Goal: Communication & Community: Answer question/provide support

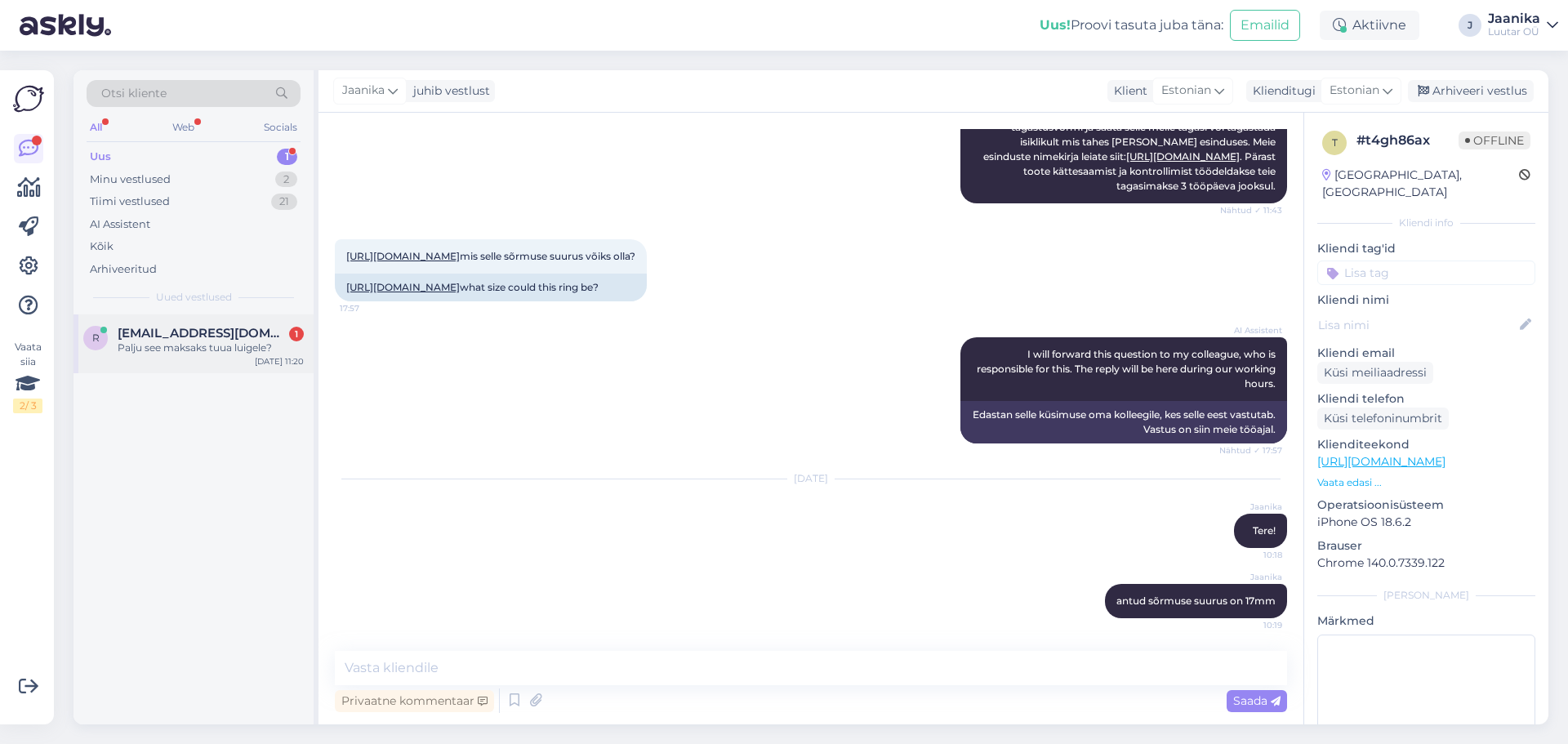
click at [177, 326] on span "[EMAIL_ADDRESS][DOMAIN_NAME]" at bounding box center [202, 333] width 169 height 15
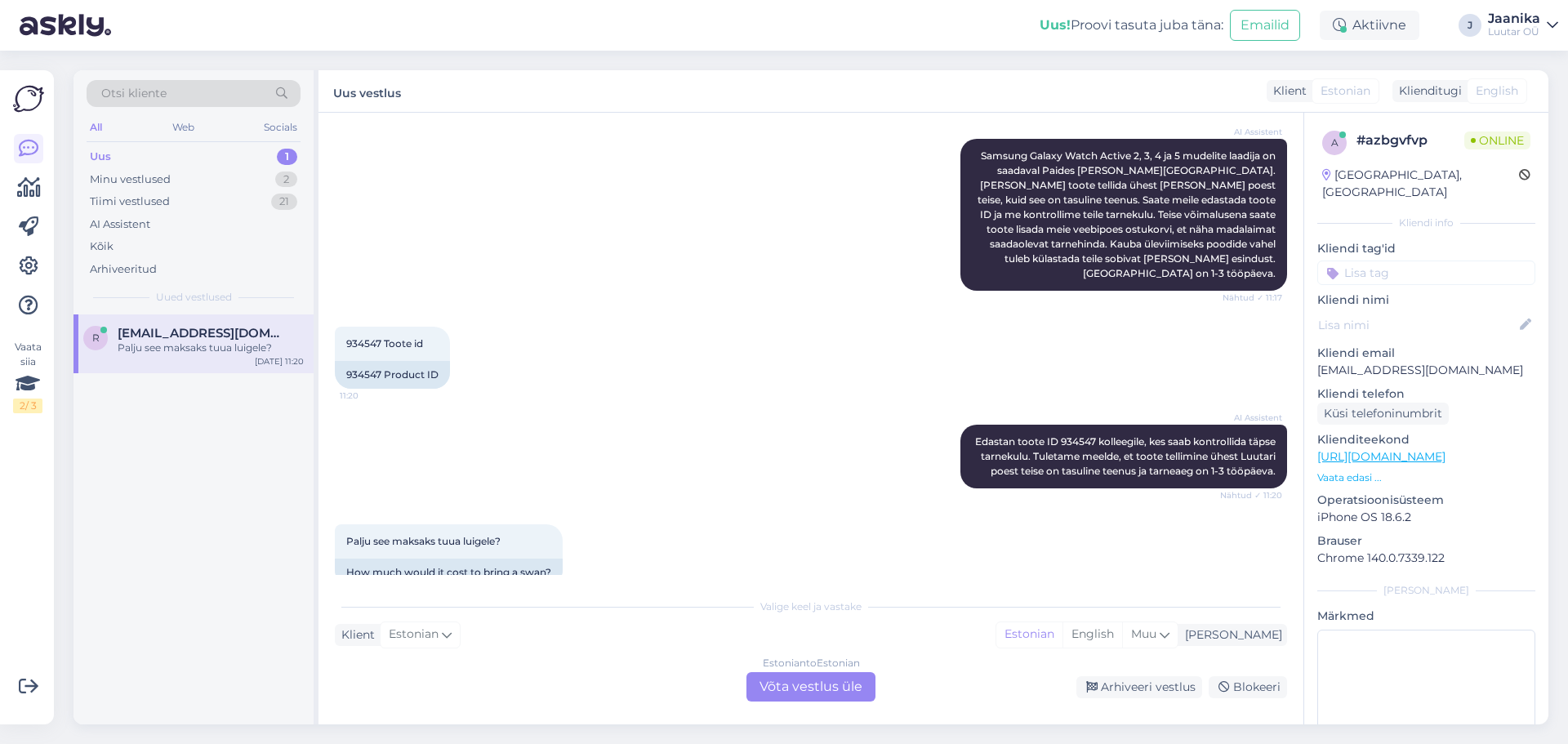
click at [782, 685] on div "Estonian to Estonian Võta vestlus üle" at bounding box center [810, 687] width 129 height 30
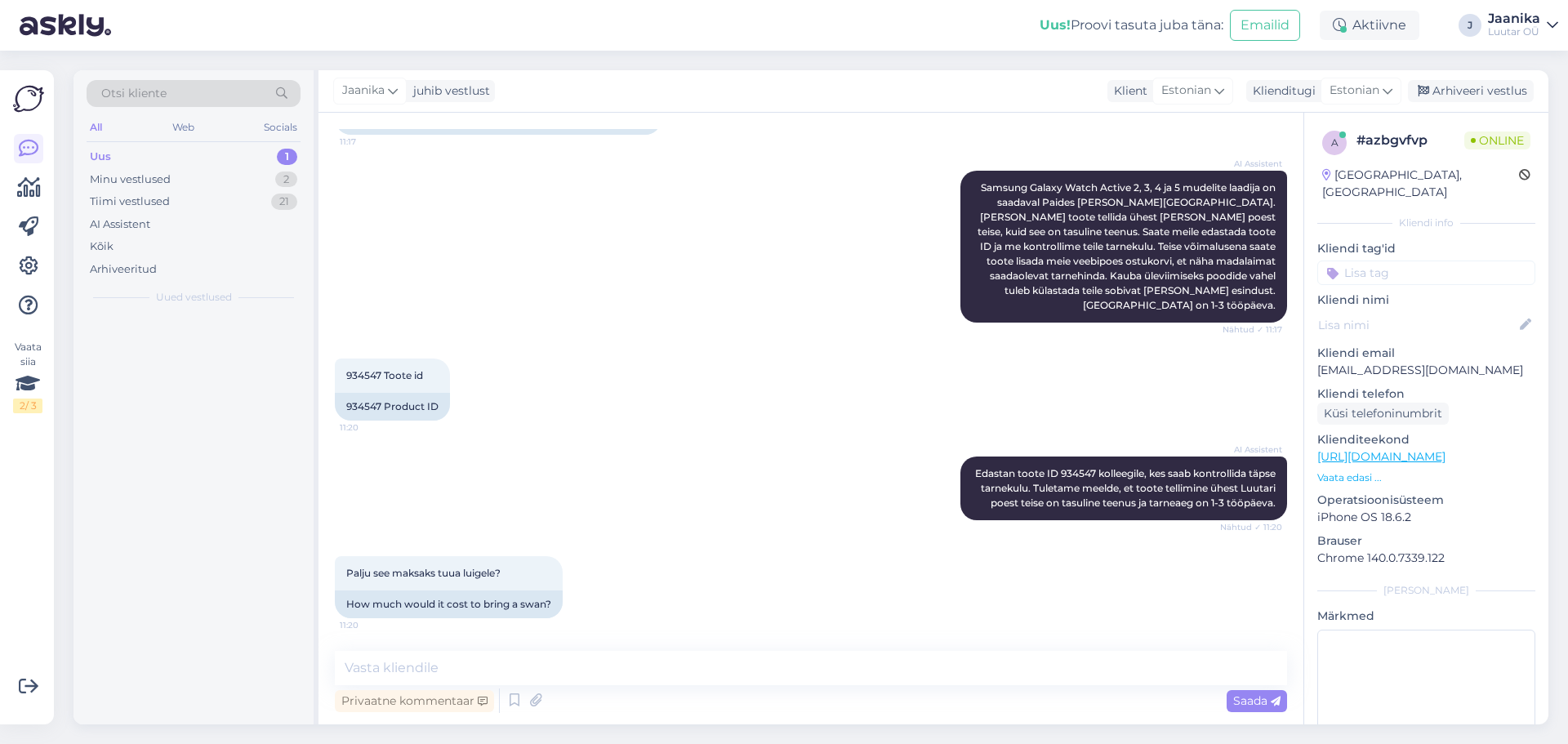
scroll to position [1172, 0]
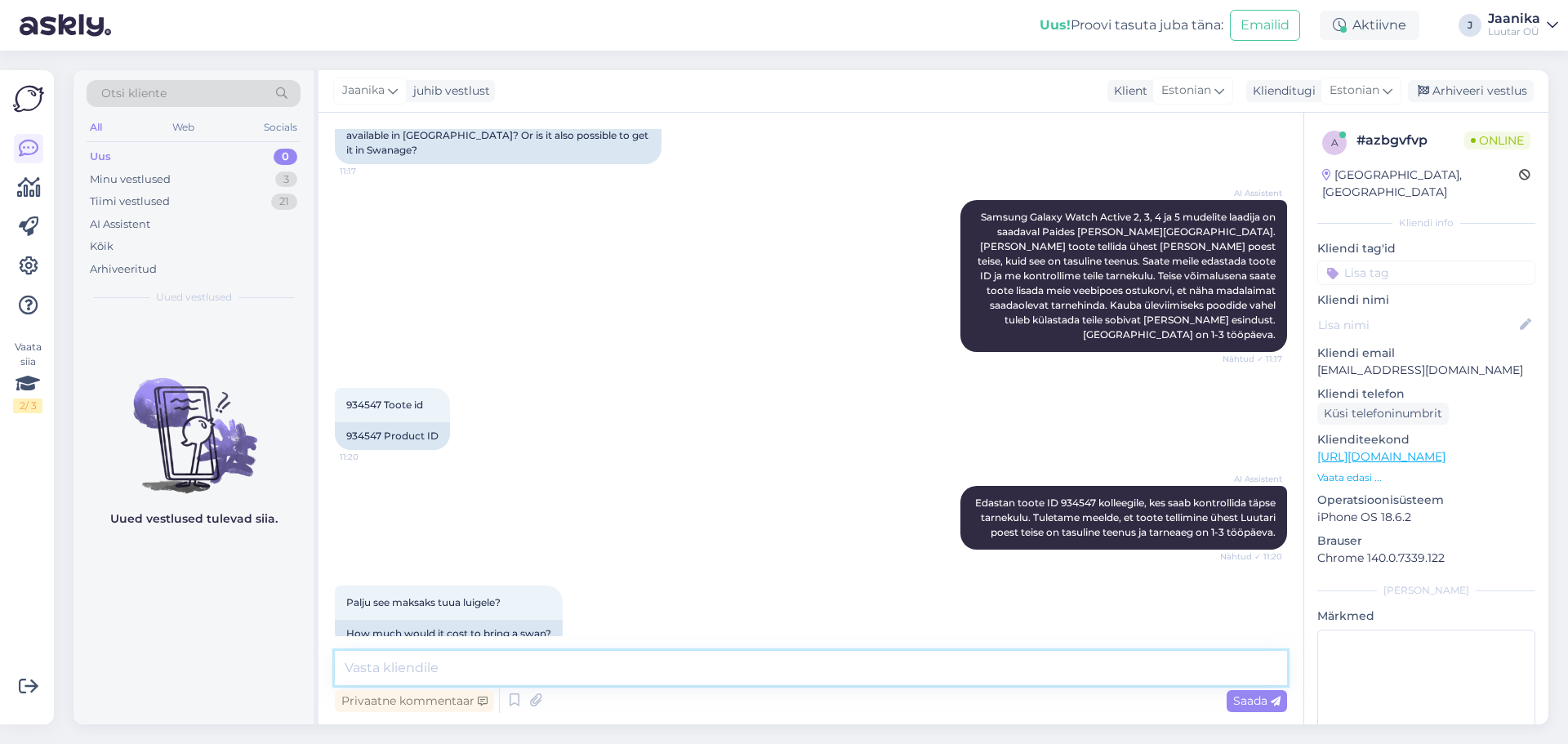
click at [648, 669] on textarea at bounding box center [810, 668] width 952 height 35
type textarea "Tere!"
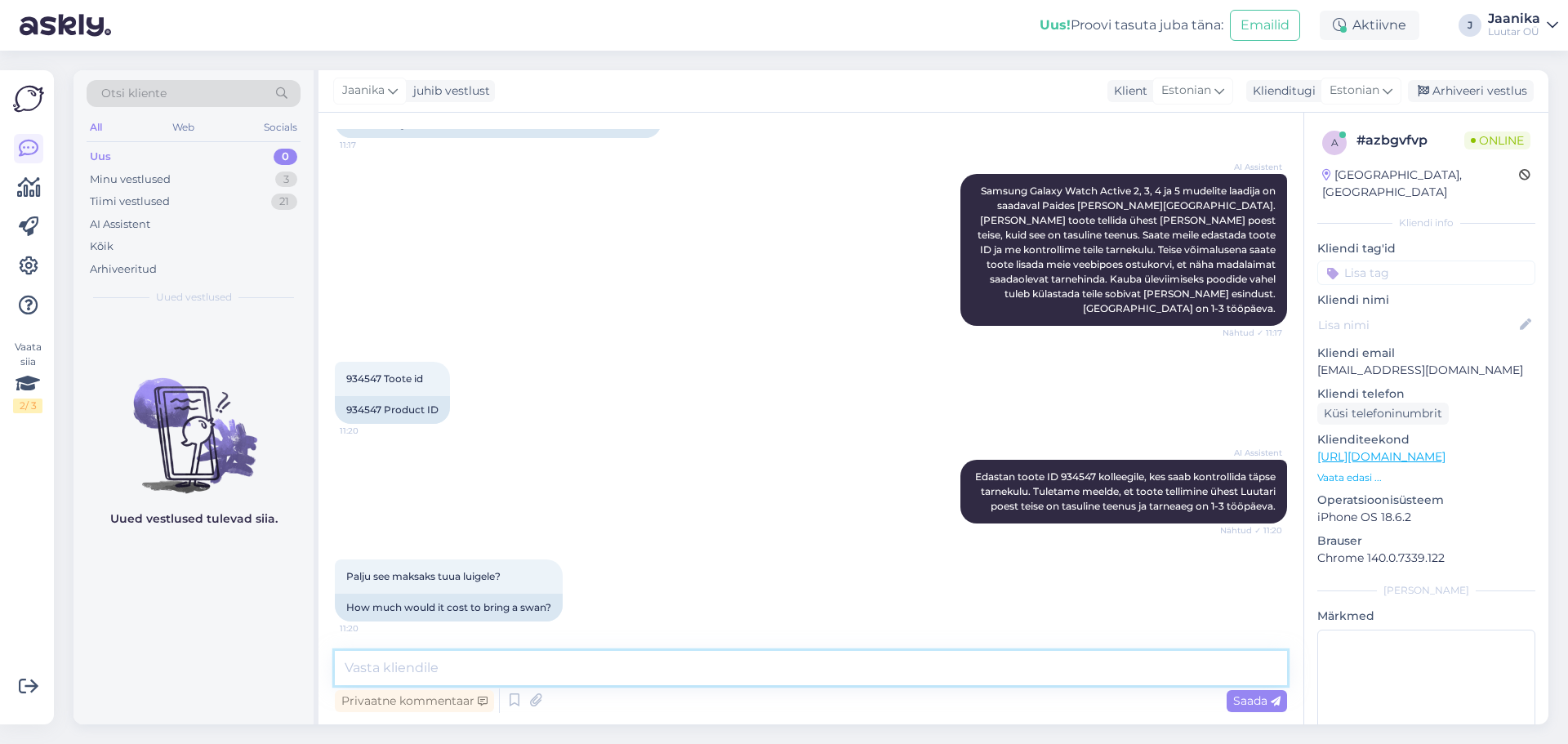
scroll to position [1243, 0]
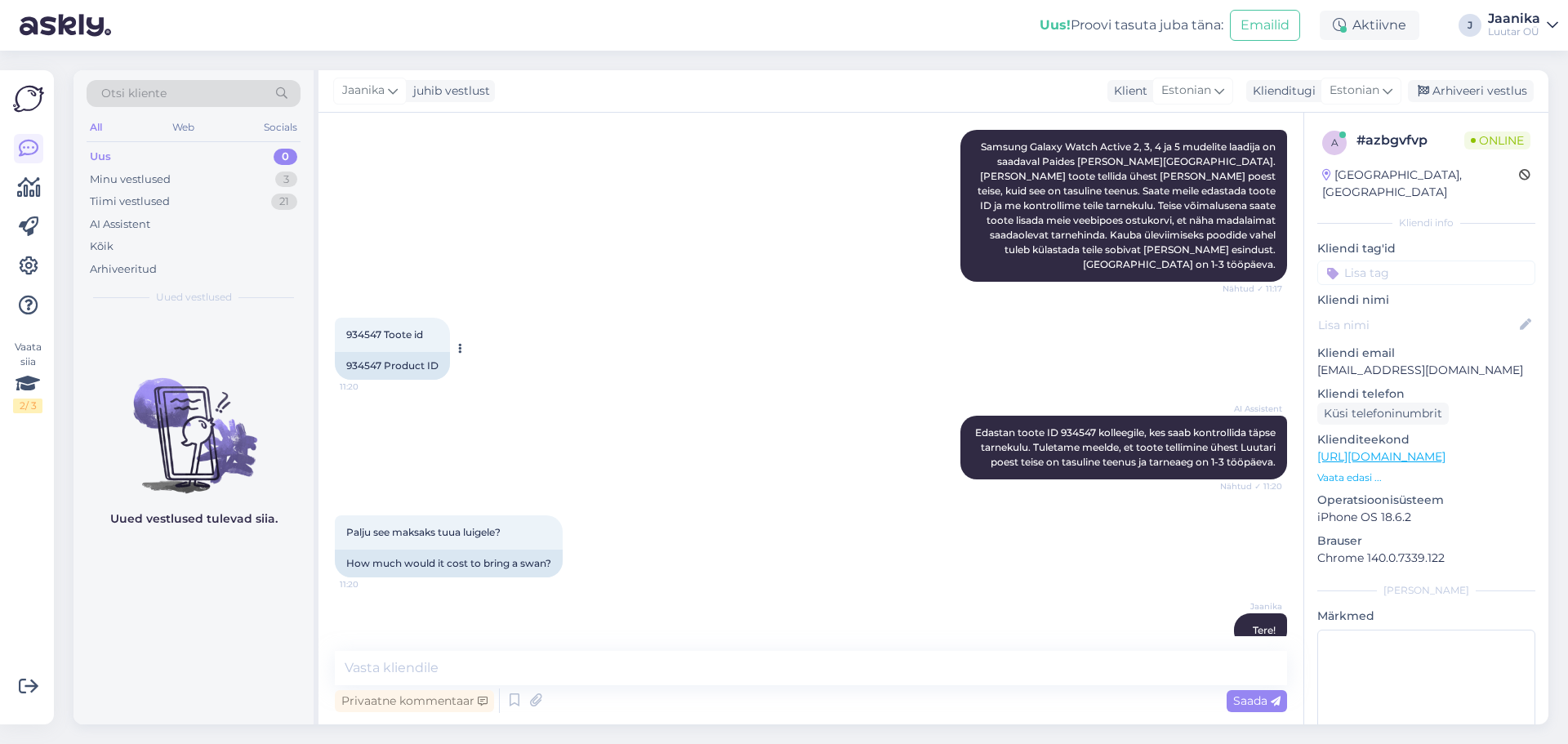
click at [360, 328] on span "934547 Toote id" at bounding box center [384, 334] width 77 height 12
copy span "934547"
click at [456, 657] on textarea at bounding box center [810, 668] width 952 height 35
type textarea "antud toote saate mugavalt tellida läbi e-[PERSON_NAME]"
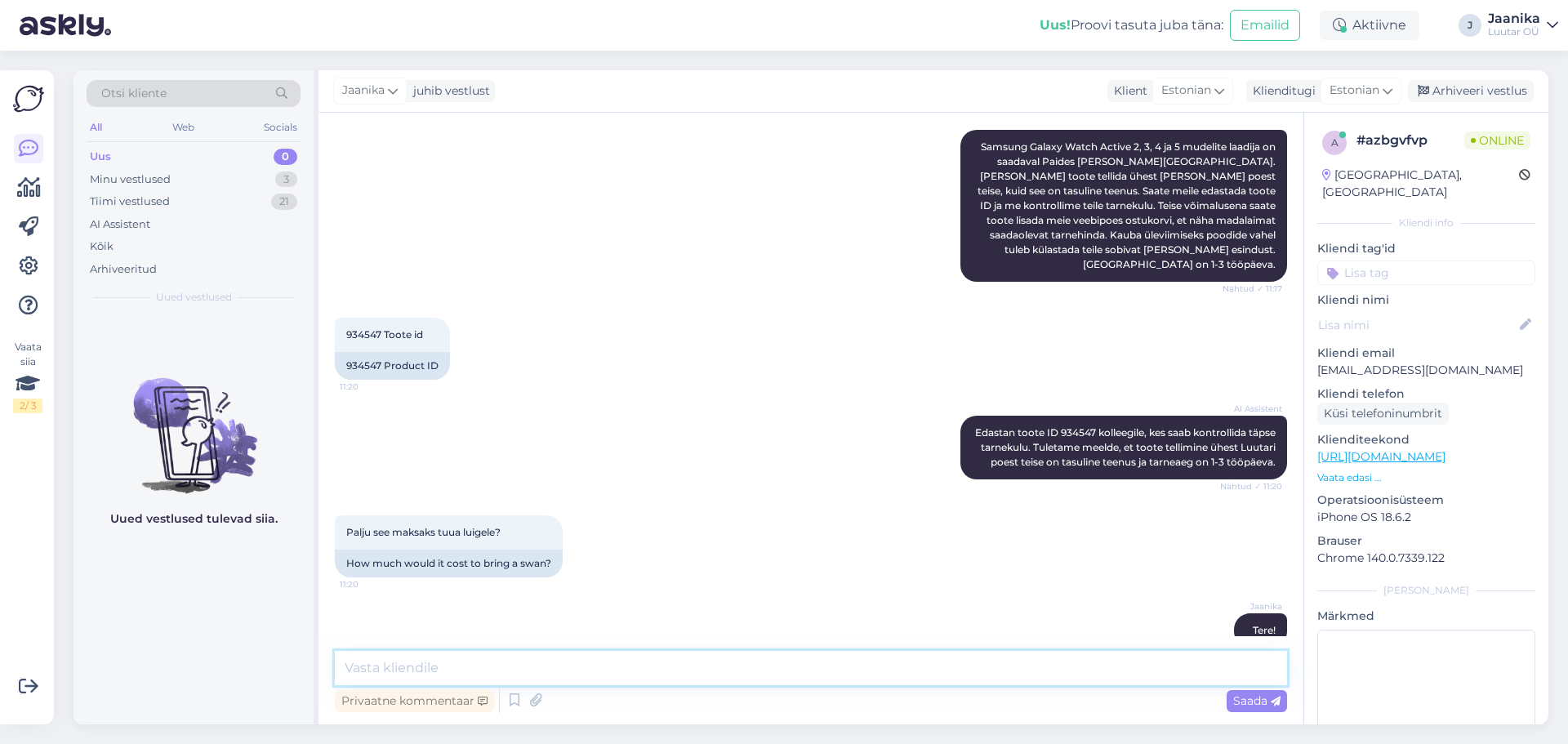
scroll to position [1313, 0]
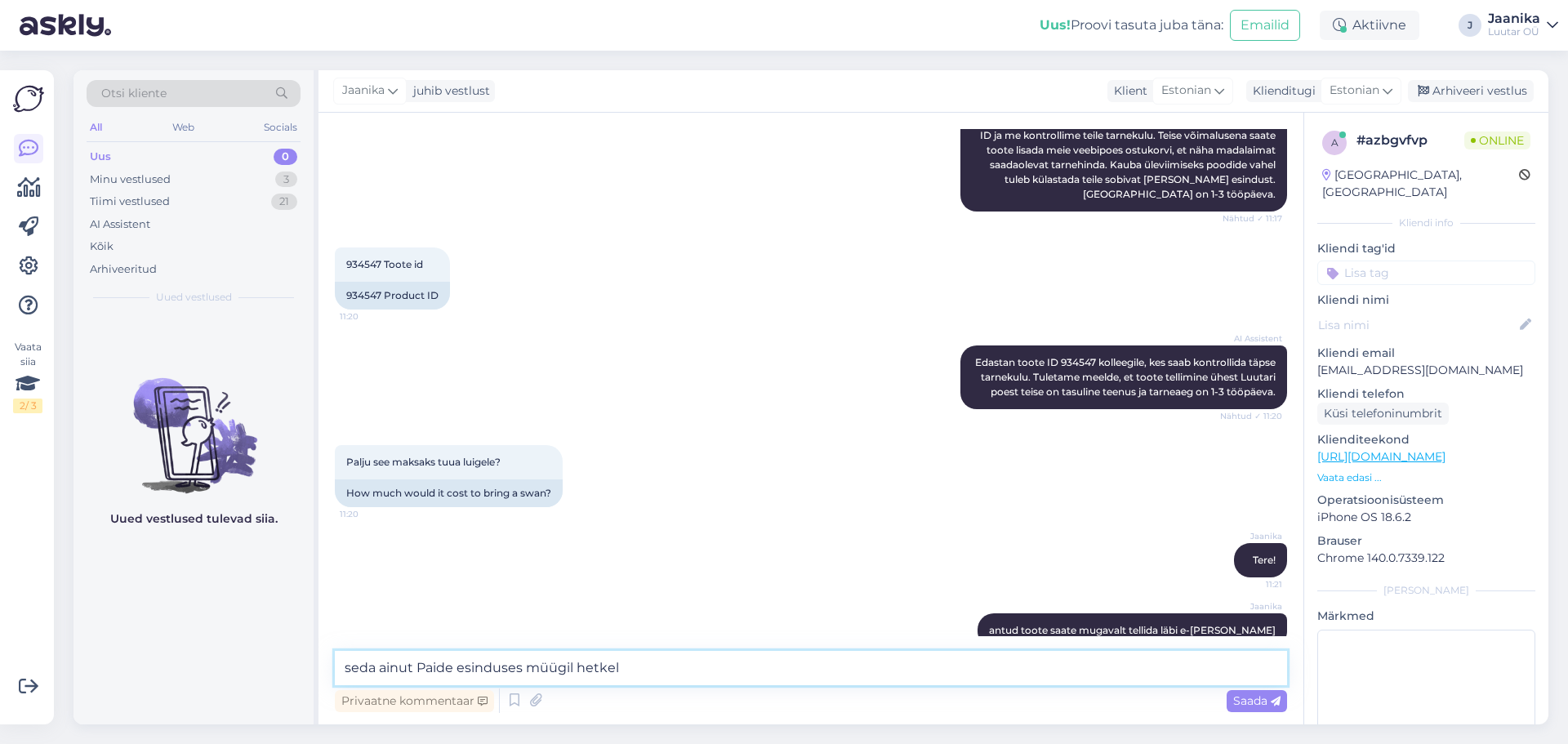
type textarea "seda ainut Paide esinduses müügil hetkel."
